Goal: Task Accomplishment & Management: Manage account settings

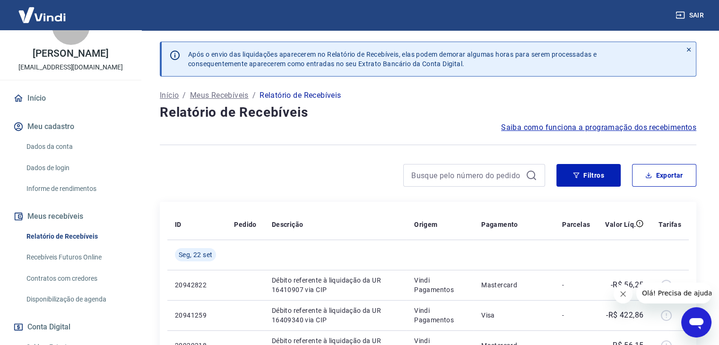
scroll to position [47, 0]
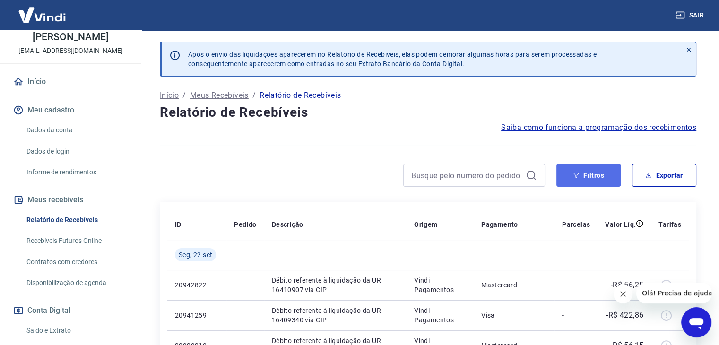
click at [578, 177] on icon "button" at bounding box center [576, 175] width 7 height 7
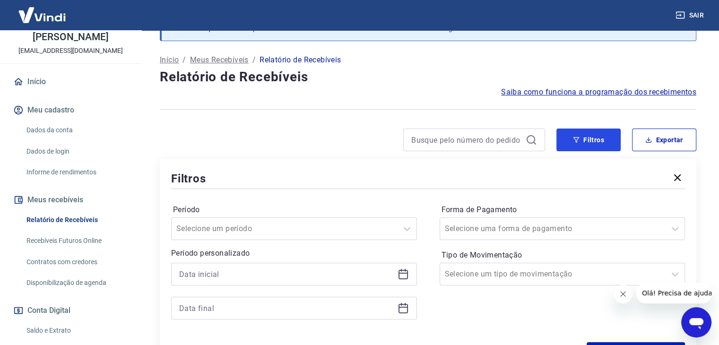
scroll to position [94, 0]
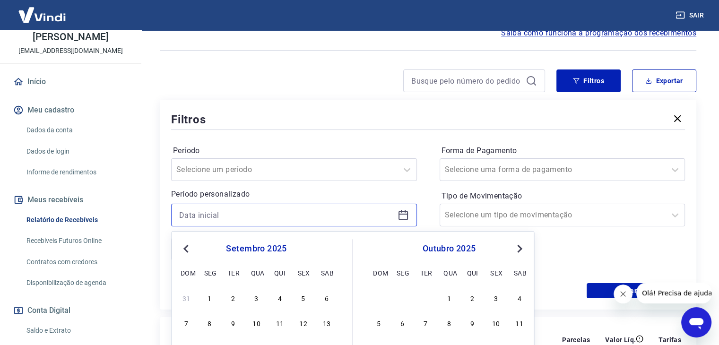
click at [312, 216] on input at bounding box center [286, 215] width 214 height 14
click at [213, 300] on div "1" at bounding box center [209, 297] width 11 height 11
type input "[DATE]"
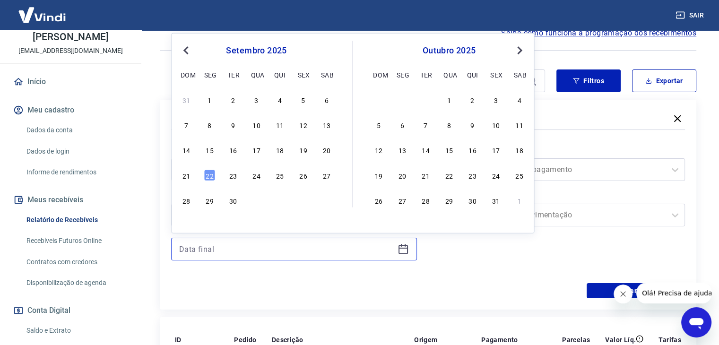
click at [222, 242] on input at bounding box center [286, 249] width 214 height 14
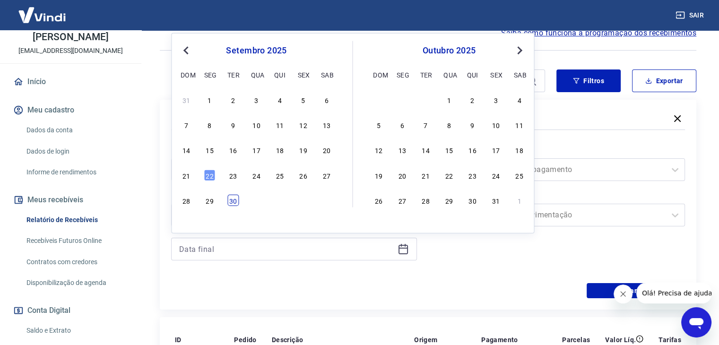
click at [232, 203] on div "30" at bounding box center [232, 200] width 11 height 11
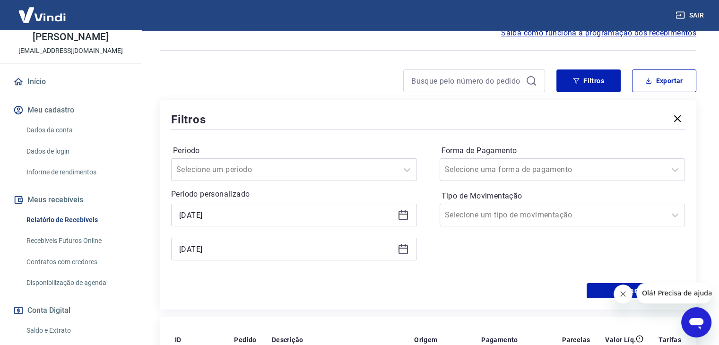
type input "[DATE]"
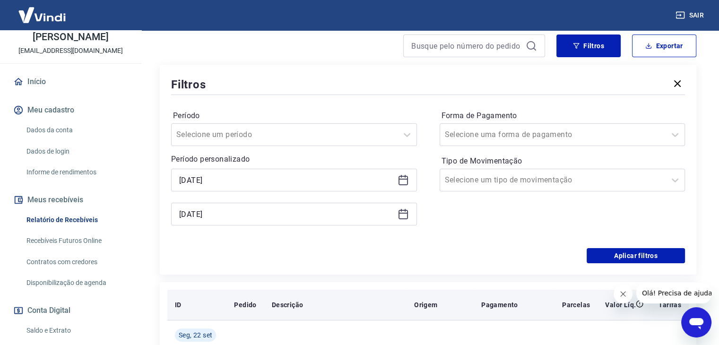
scroll to position [189, 0]
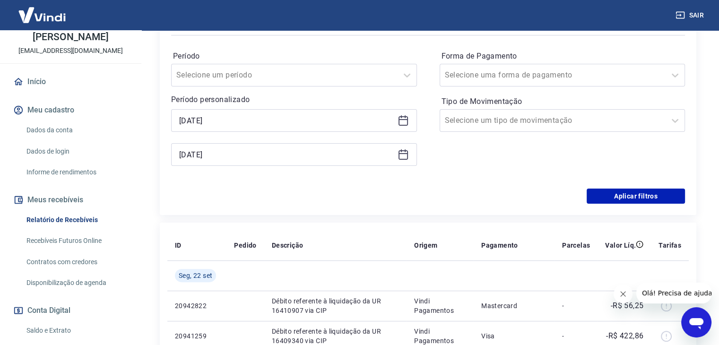
click at [603, 206] on div "Filtros Período Selecione um período Período personalizado Selected date: [DATE…" at bounding box center [428, 110] width 536 height 210
click at [604, 197] on button "Aplicar filtros" at bounding box center [635, 196] width 98 height 15
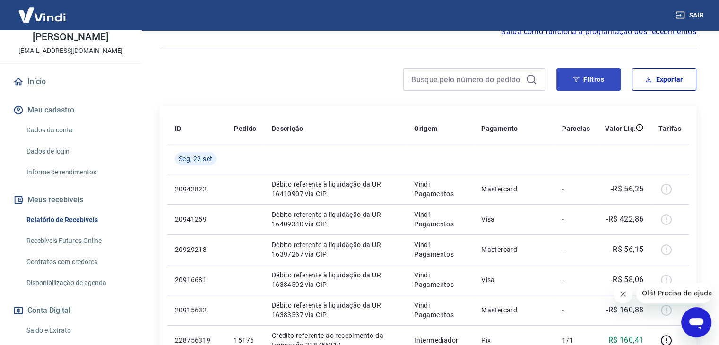
scroll to position [47, 0]
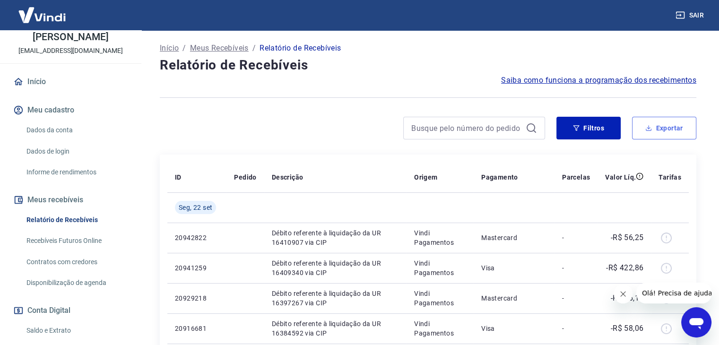
click at [646, 132] on button "Exportar" at bounding box center [664, 128] width 64 height 23
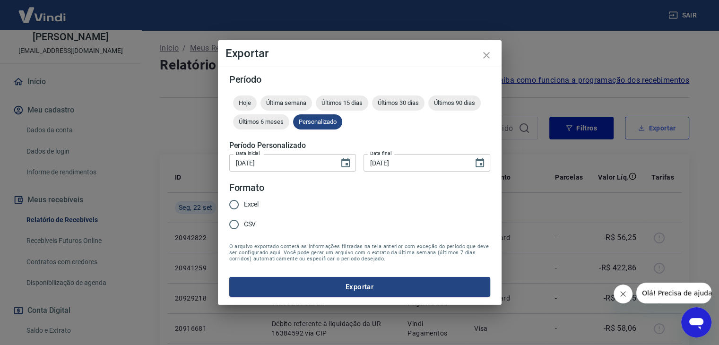
type input "[DATE]"
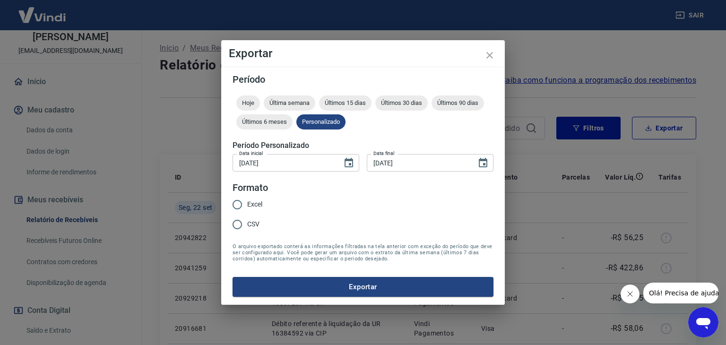
click at [252, 206] on span "Excel" at bounding box center [254, 204] width 15 height 10
click at [247, 206] on input "Excel" at bounding box center [237, 205] width 20 height 20
radio input "true"
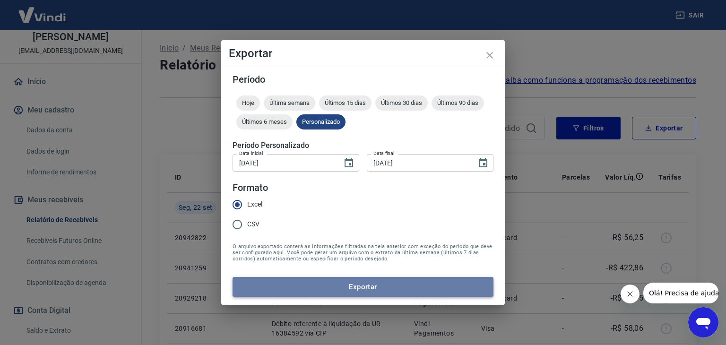
click at [308, 283] on button "Exportar" at bounding box center [362, 287] width 261 height 20
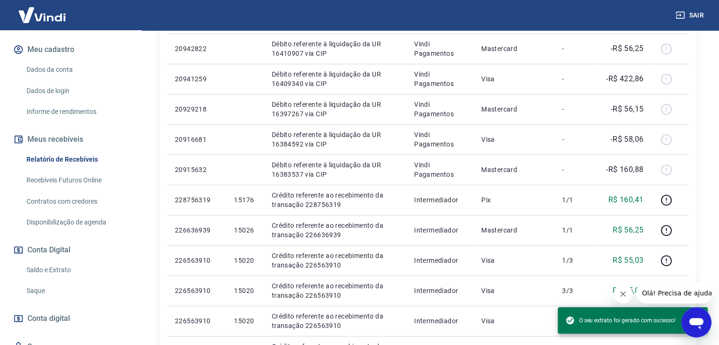
scroll to position [158, 0]
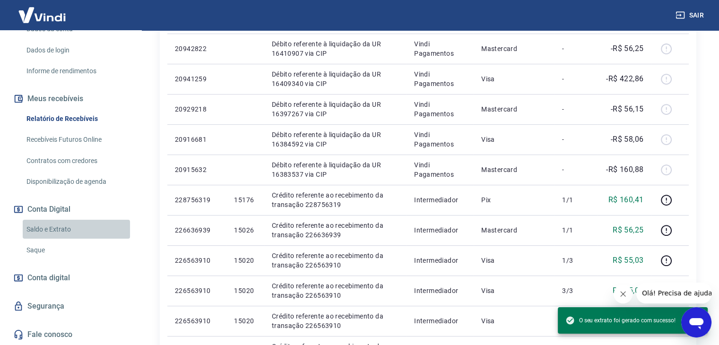
click at [87, 230] on link "Saldo e Extrato" at bounding box center [76, 229] width 107 height 19
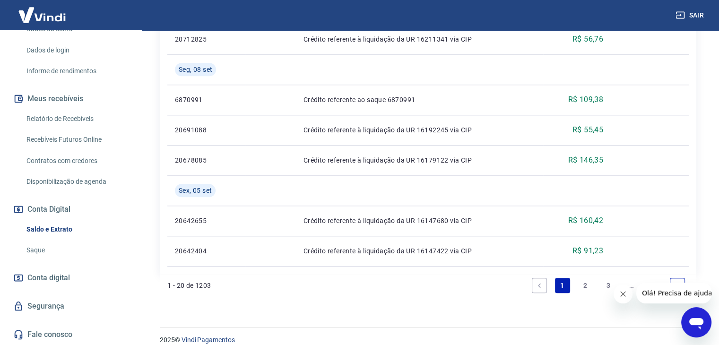
scroll to position [977, 0]
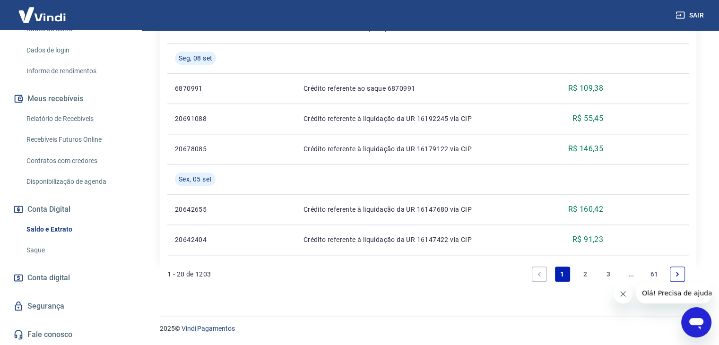
click at [588, 275] on link "2" at bounding box center [584, 273] width 15 height 15
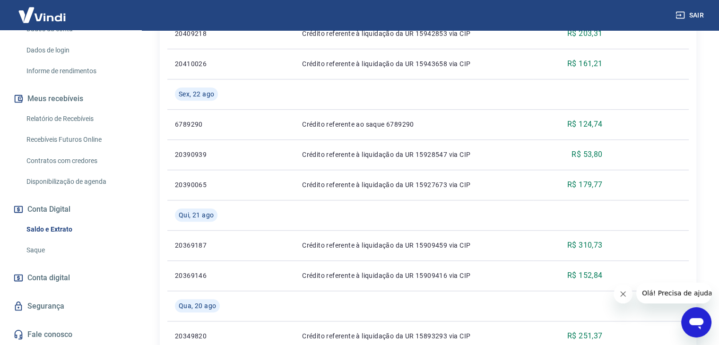
scroll to position [1007, 0]
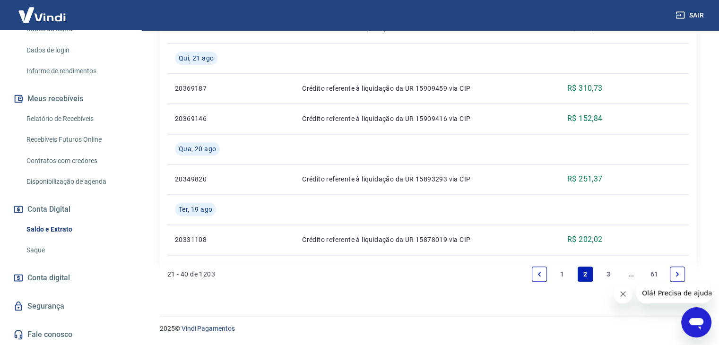
click at [558, 274] on link "1" at bounding box center [562, 273] width 15 height 15
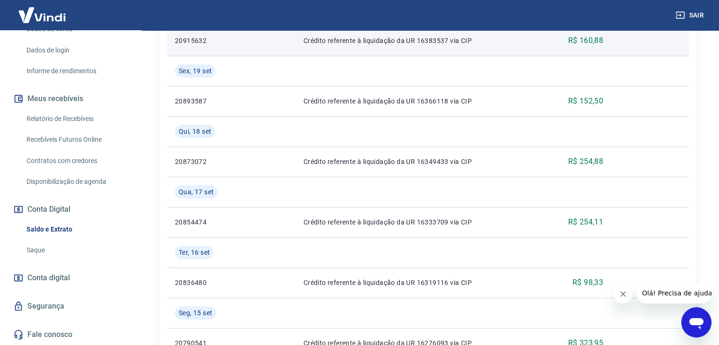
scroll to position [363, 0]
